Goal: Information Seeking & Learning: Learn about a topic

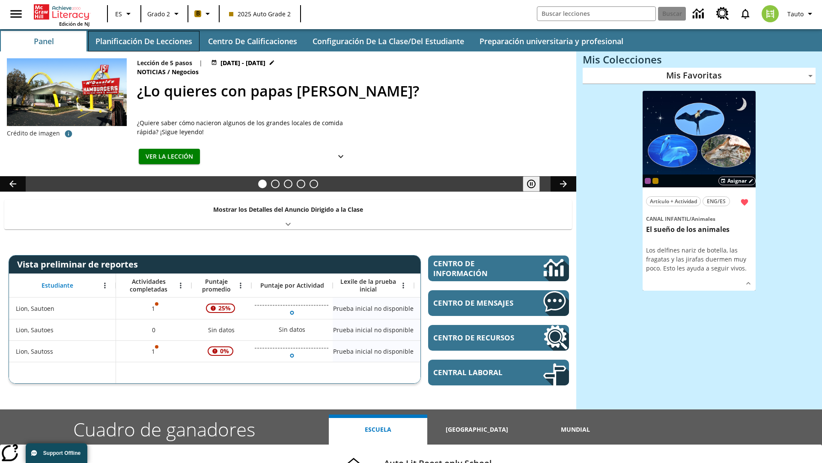
click at [143, 41] on button "Planificación de lecciones" at bounding box center [143, 41] width 111 height 21
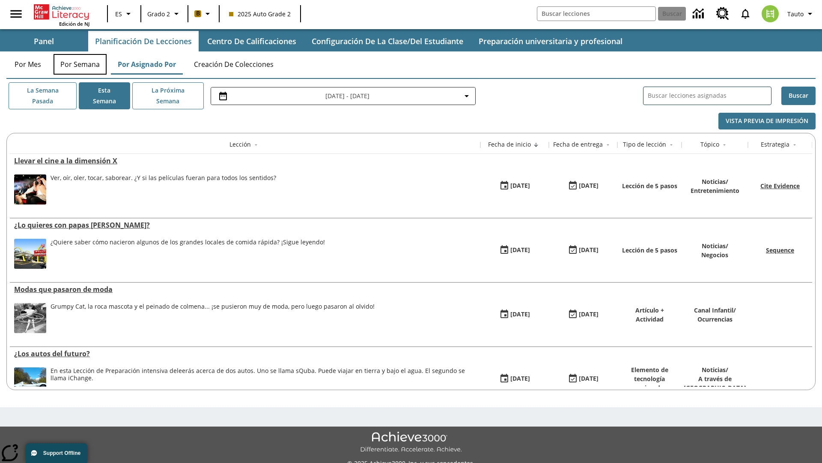
click at [80, 64] on button "Por semana" at bounding box center [80, 64] width 53 height 21
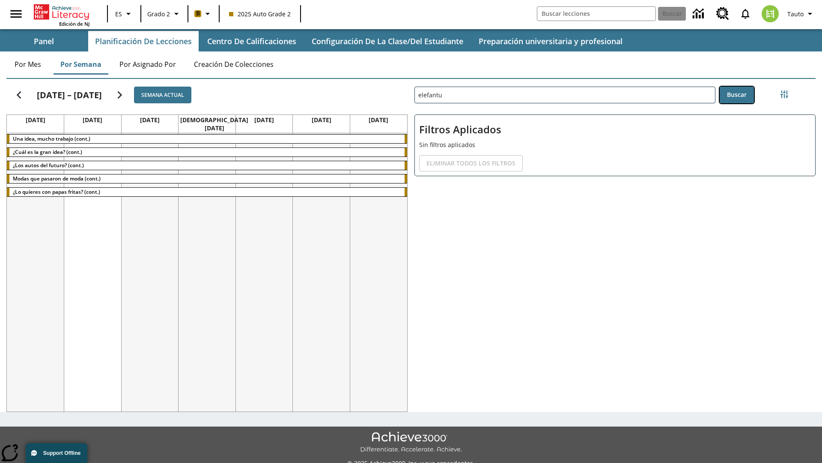
click at [737, 95] on button "Buscar" at bounding box center [737, 95] width 34 height 17
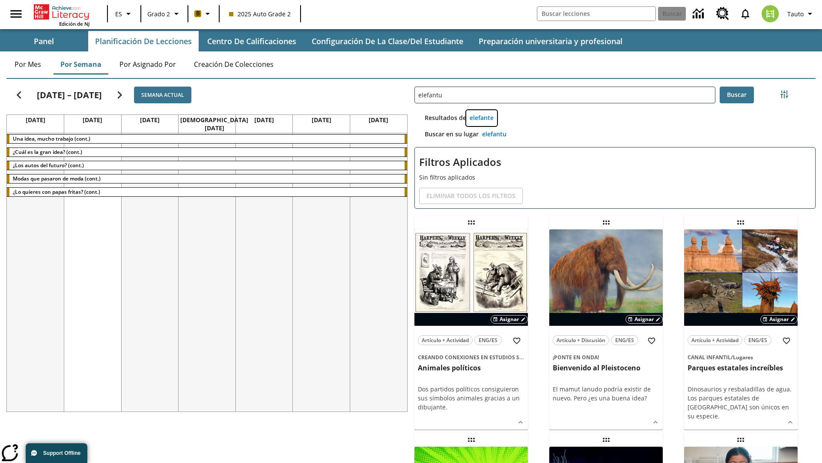
click at [482, 118] on button "elefante" at bounding box center [481, 118] width 31 height 16
type input "elefante"
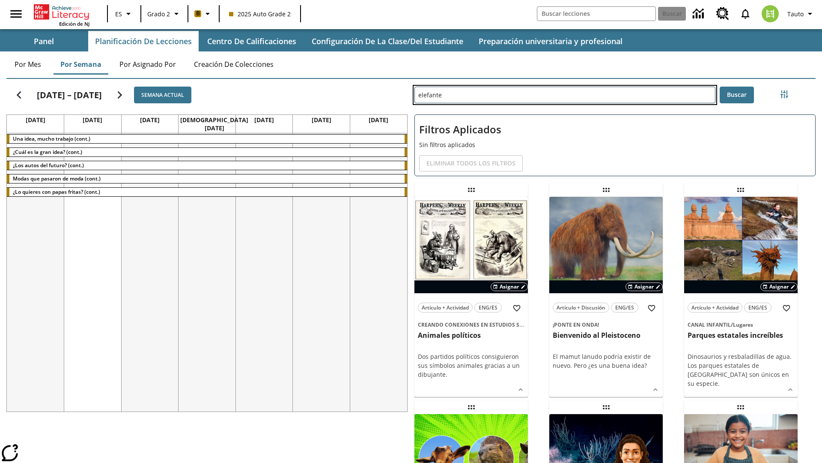
type input "elefantu"
